Goal: Task Accomplishment & Management: Manage account settings

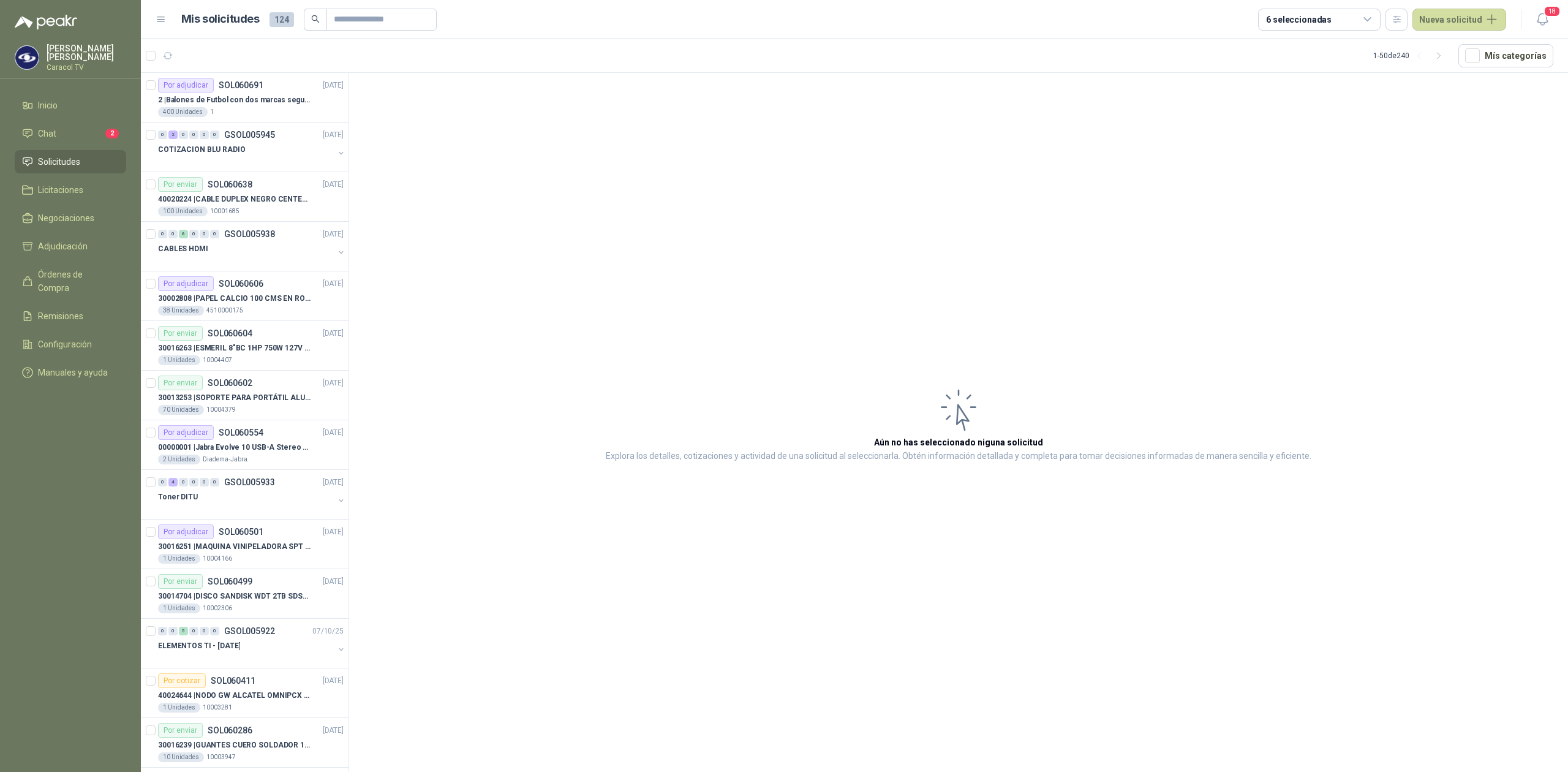
click at [62, 160] on span "Solicitudes" at bounding box center [59, 162] width 42 height 14
click at [247, 196] on p "40020224 | CABLE DUPLEX NEGRO CENTELSA 2X12 (COLOR NEGRO)" at bounding box center [234, 199] width 153 height 12
click at [245, 255] on div "CABLES HDMI" at bounding box center [246, 249] width 176 height 15
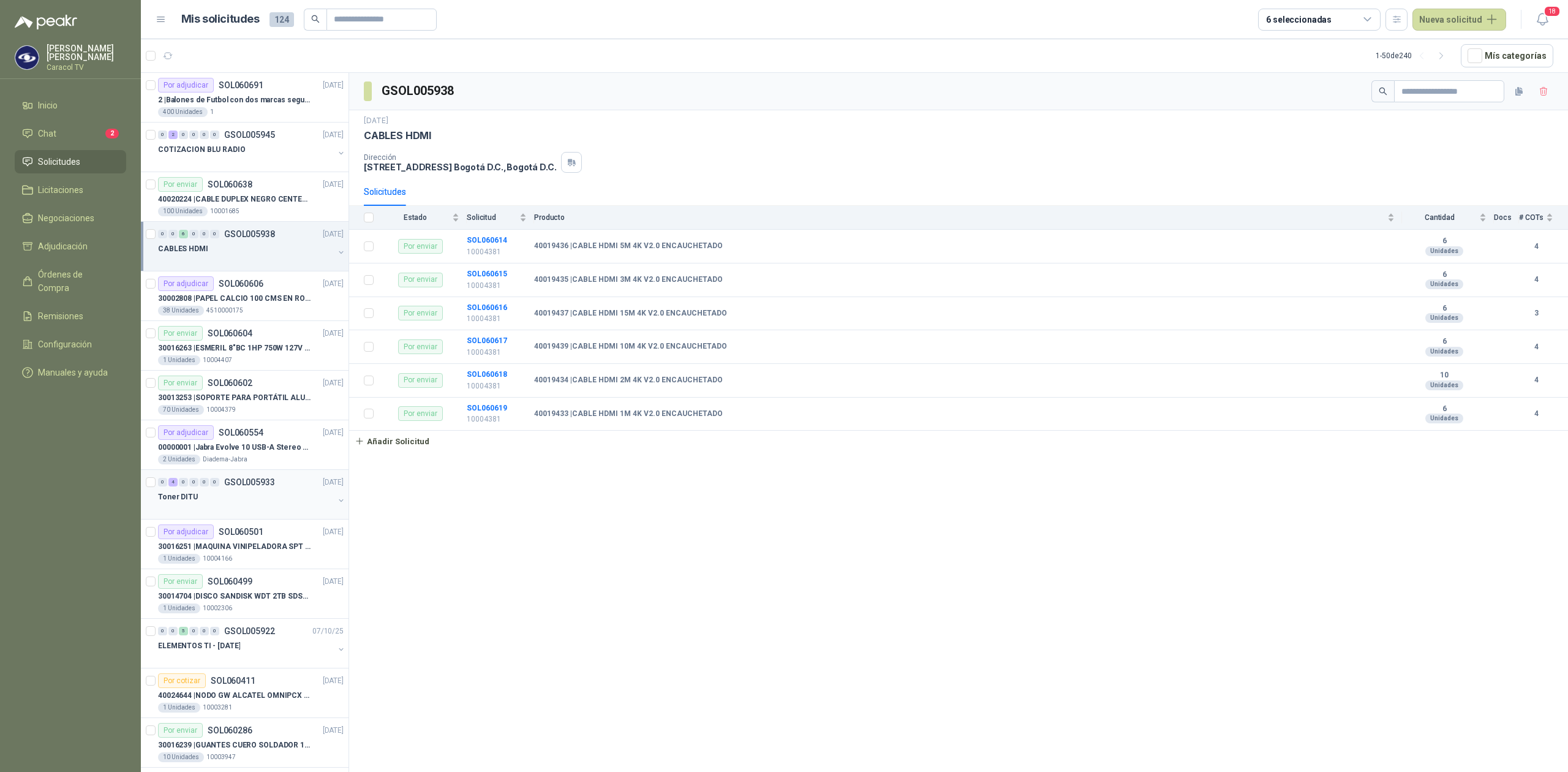
click at [259, 511] on div at bounding box center [246, 509] width 176 height 10
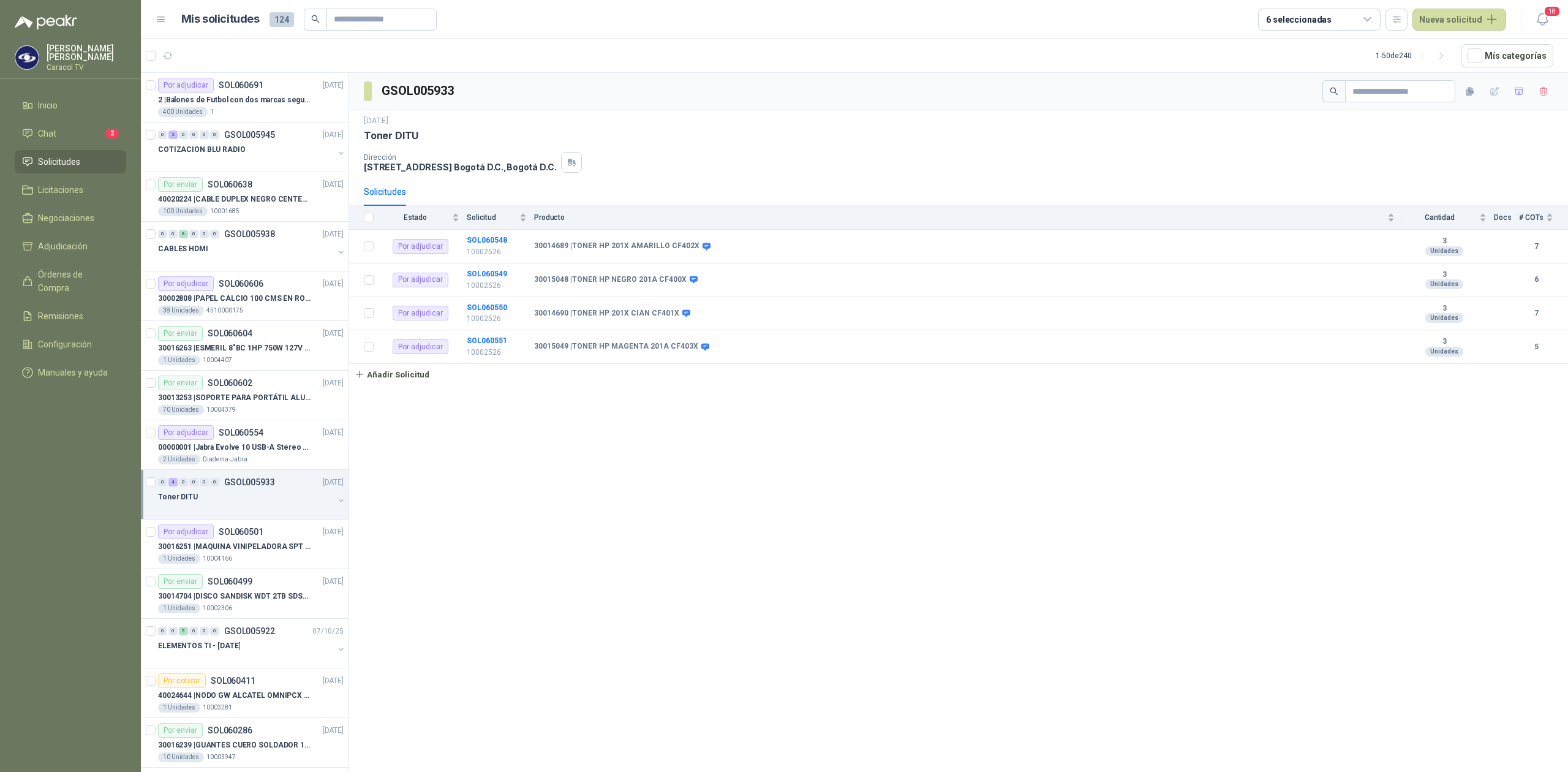
click at [293, 508] on div at bounding box center [246, 509] width 176 height 10
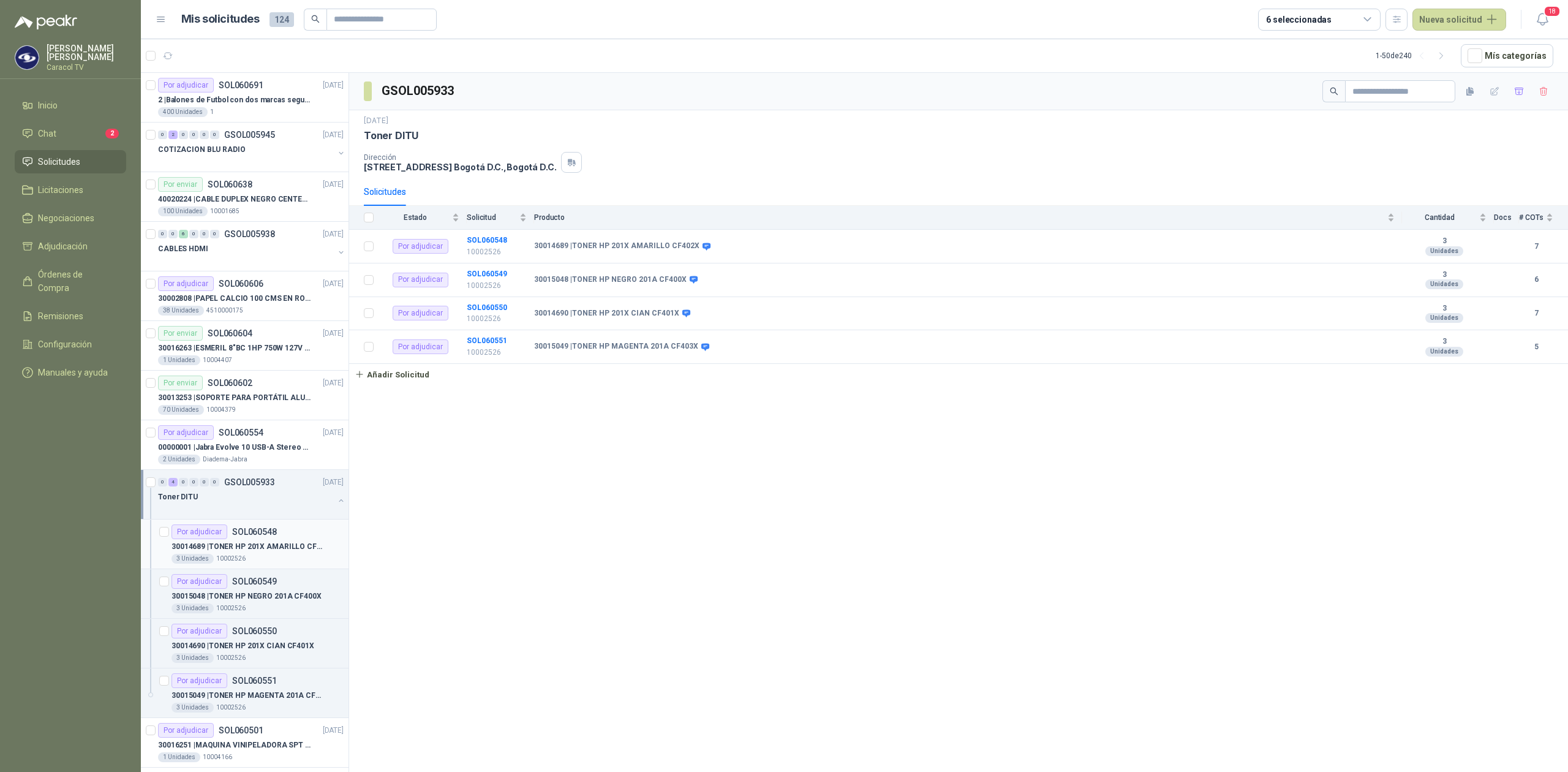
click at [255, 542] on p "30014689 | TONER HP 201X AMARILLO CF402X" at bounding box center [248, 546] width 153 height 12
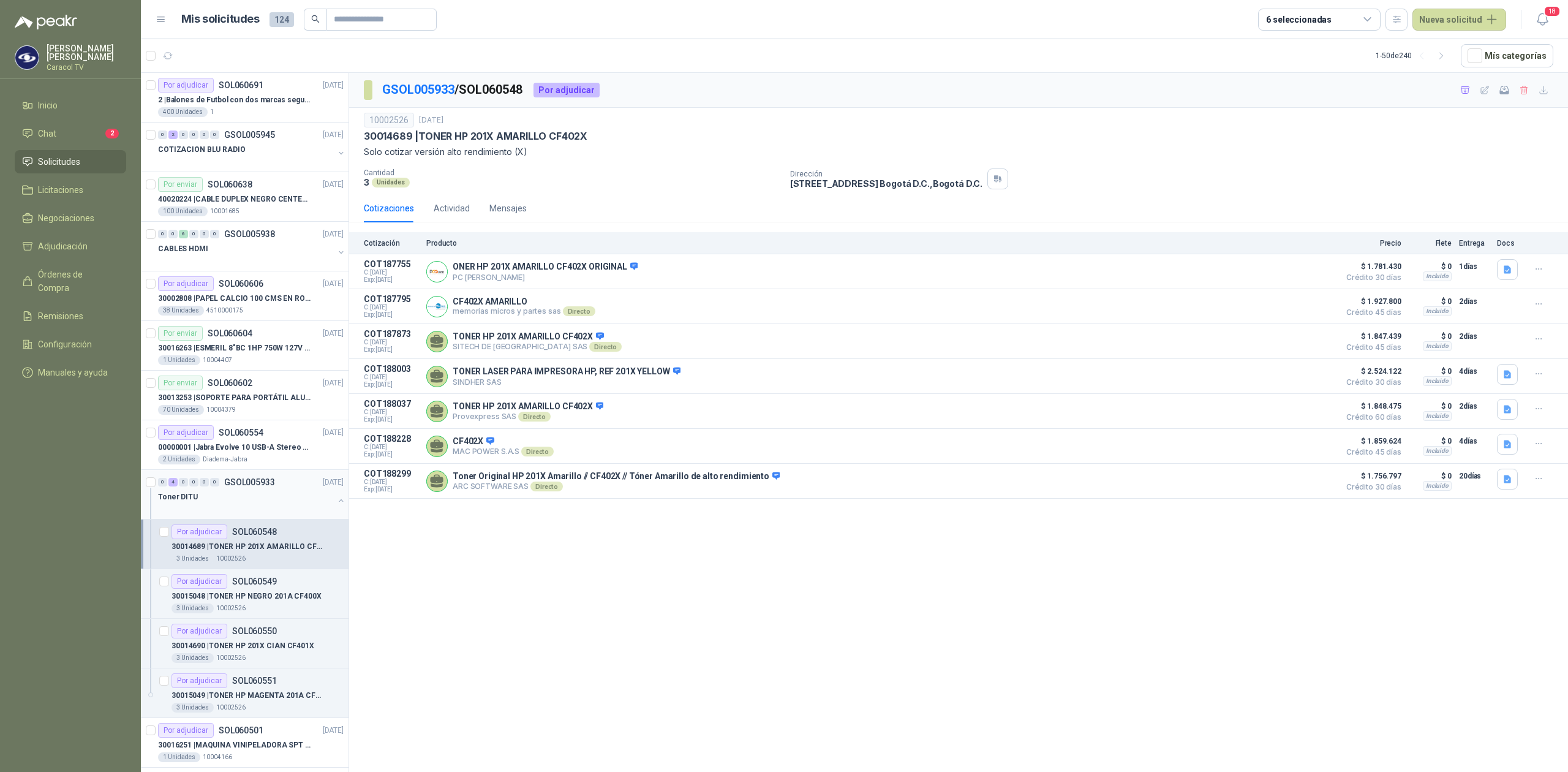
click at [145, 478] on div "0 4 0 0 0 0 GSOL005933 [DATE] Toner DITU" at bounding box center [245, 495] width 207 height 50
click at [1521, 93] on icon "button" at bounding box center [1523, 90] width 7 height 9
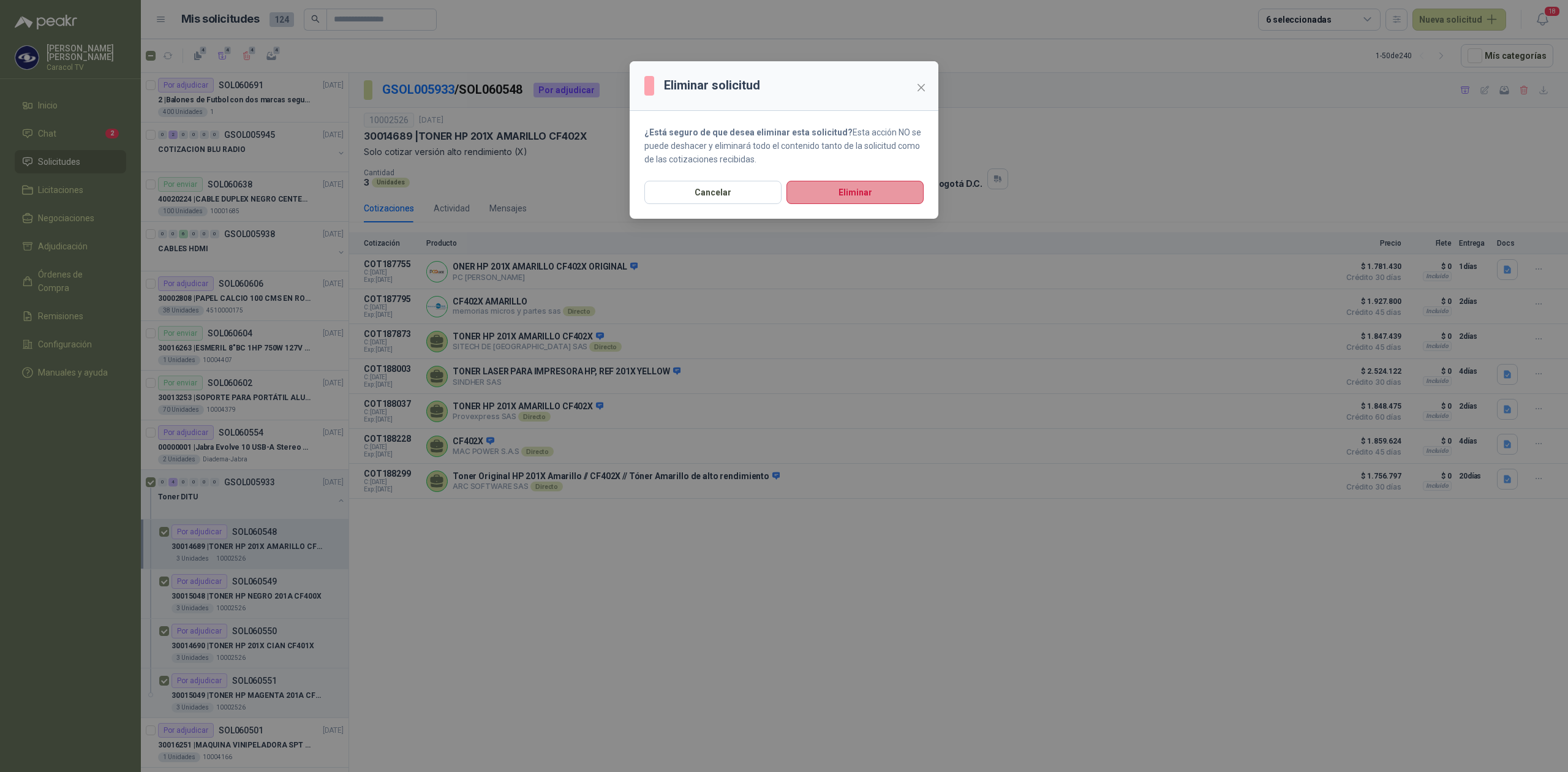
drag, startPoint x: 890, startPoint y: 187, endPoint x: 875, endPoint y: 191, distance: 15.5
click at [890, 183] on button "Eliminar" at bounding box center [855, 192] width 137 height 23
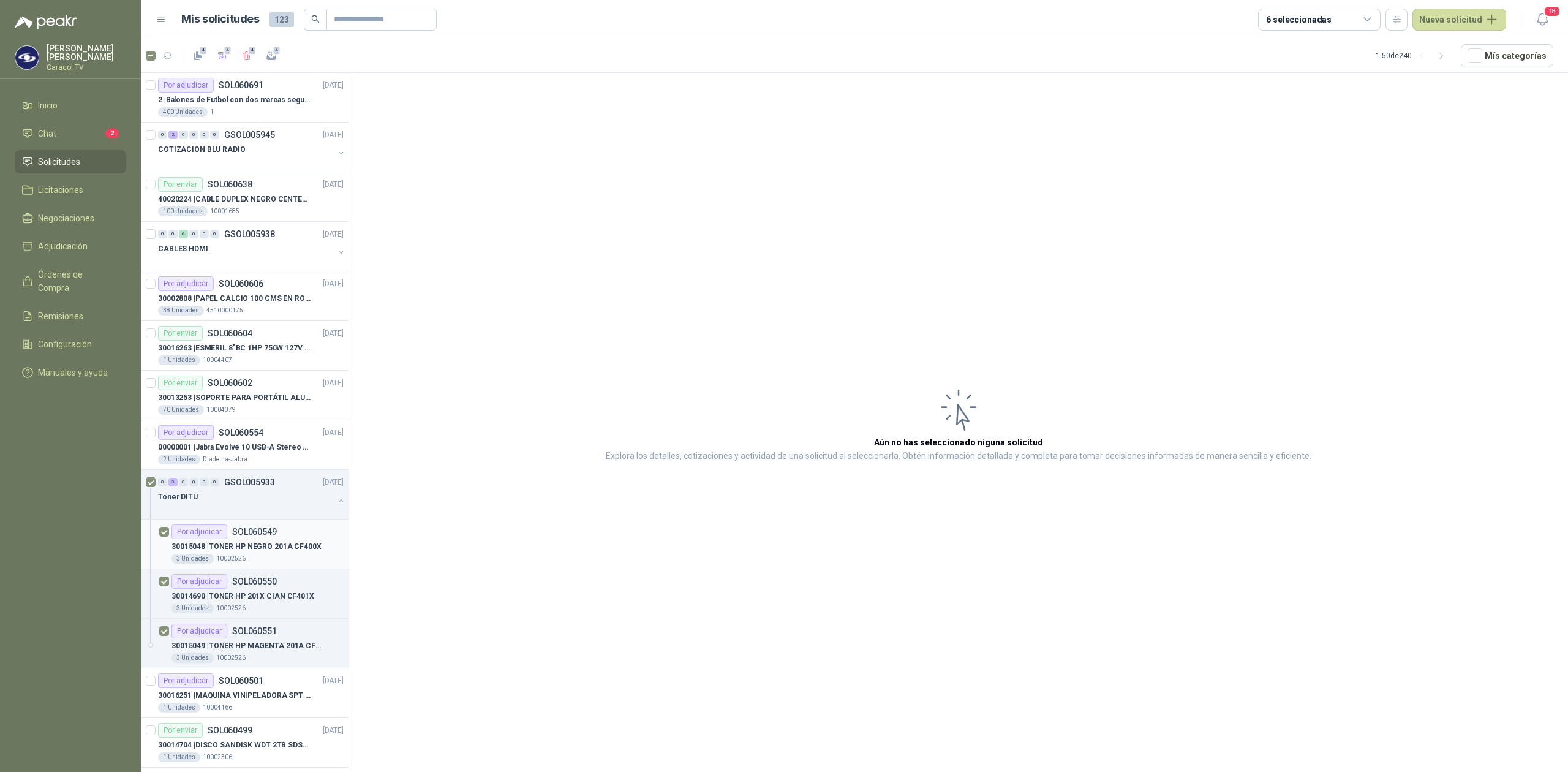
click at [214, 537] on div "Por adjudicar" at bounding box center [199, 532] width 56 height 15
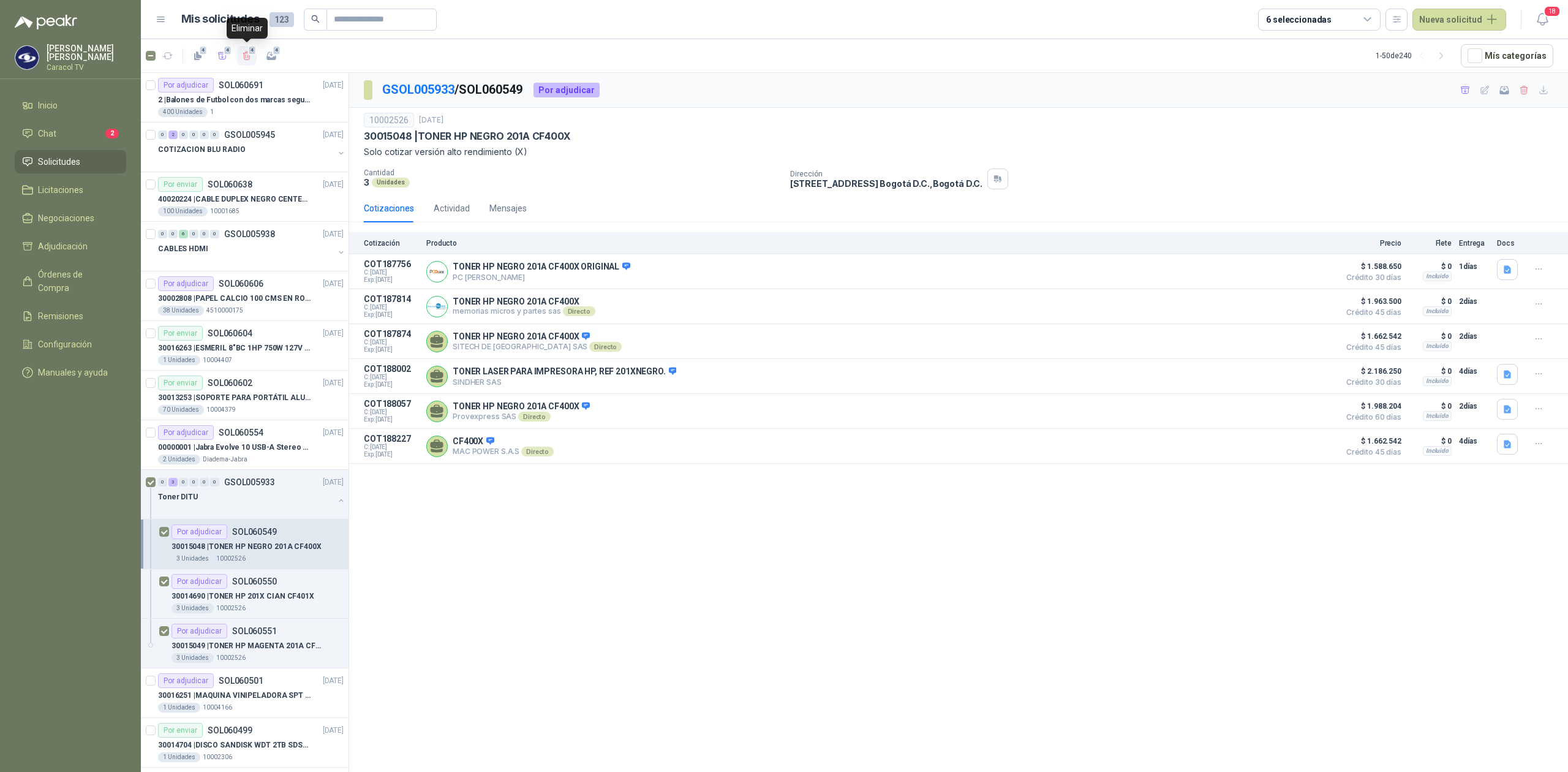
click at [243, 52] on icon "button" at bounding box center [247, 56] width 10 height 10
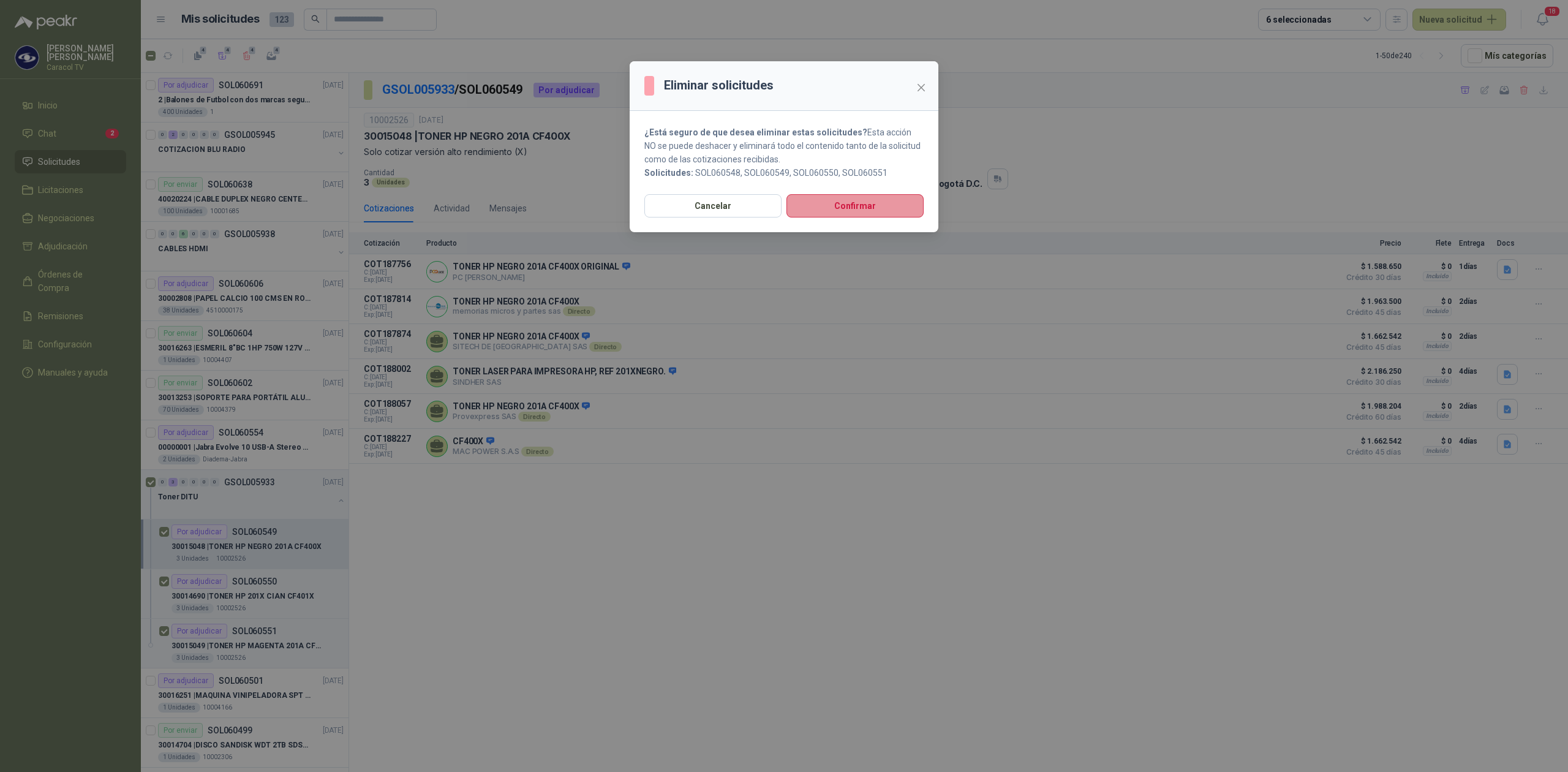
click at [840, 204] on button "Confirmar" at bounding box center [855, 206] width 137 height 23
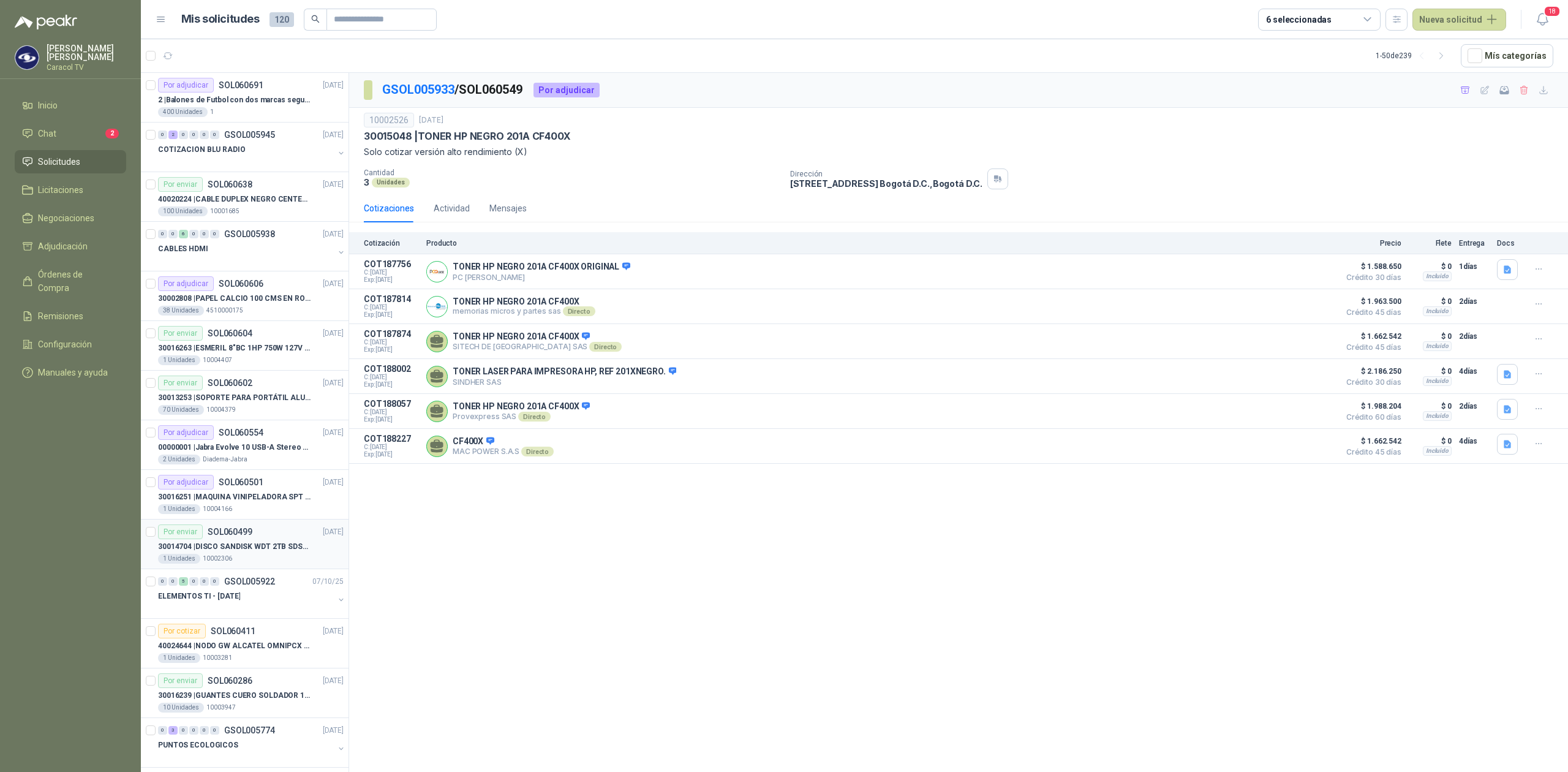
click at [252, 549] on p "30014704 | DISCO SANDISK WDT 2TB SDSSDE61-2T00-G25" at bounding box center [234, 546] width 153 height 12
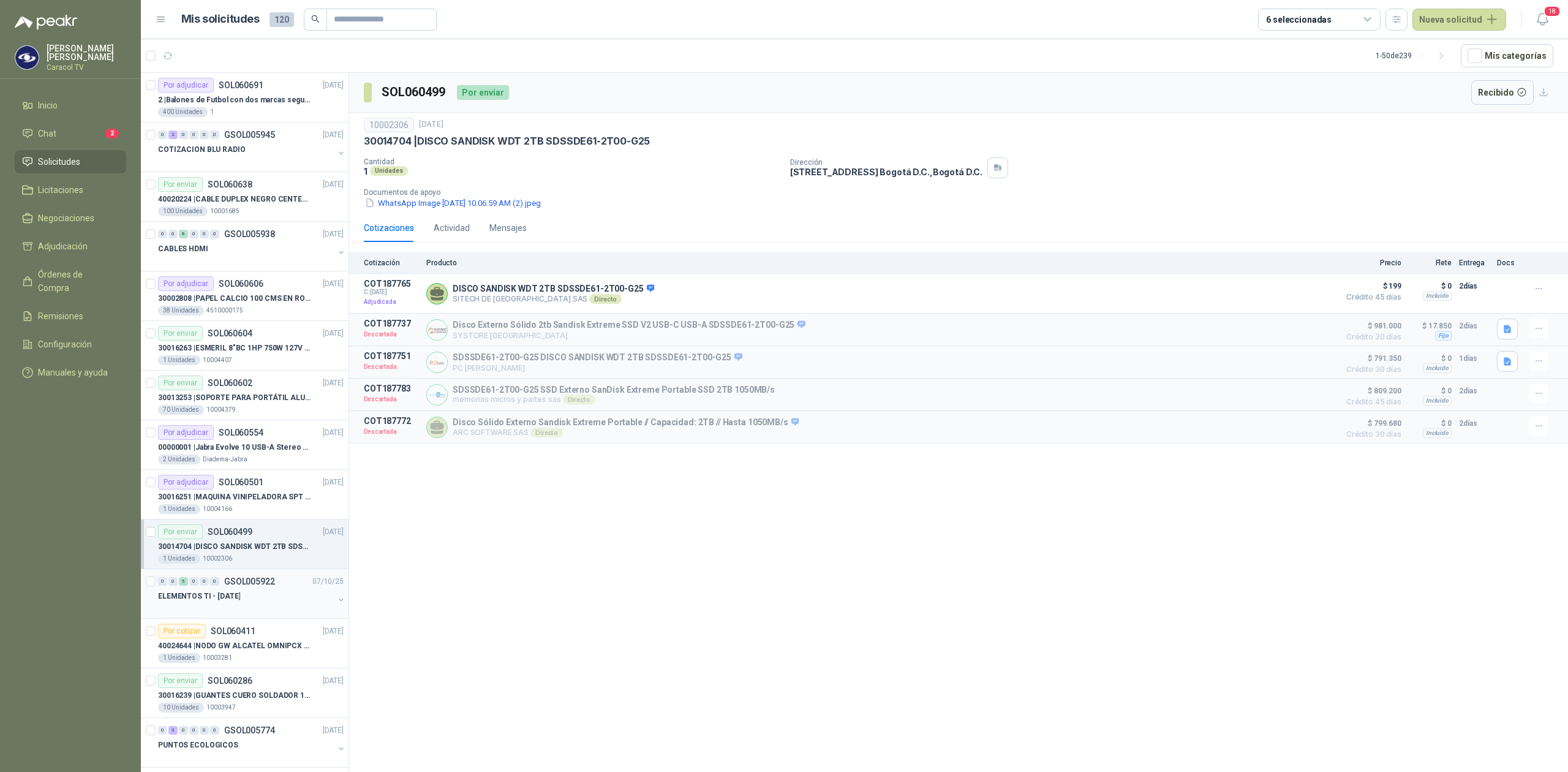
click at [235, 608] on div at bounding box center [246, 608] width 176 height 10
